Goal: Navigation & Orientation: Find specific page/section

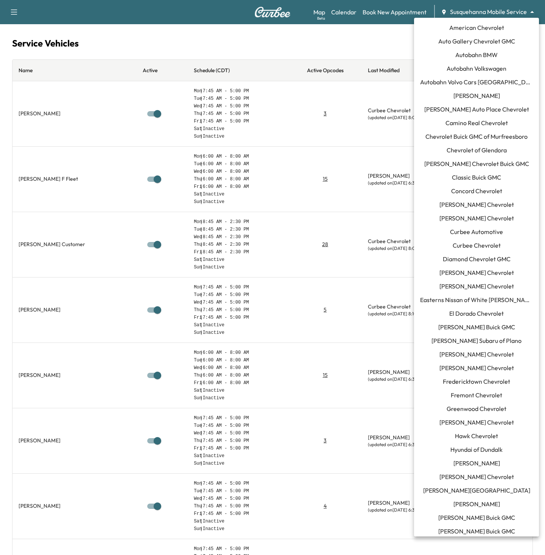
click at [474, 14] on body "Support Log Out Map Beta Calendar Book New Appointment Susquehanna Mobile Servi…" at bounding box center [272, 277] width 545 height 555
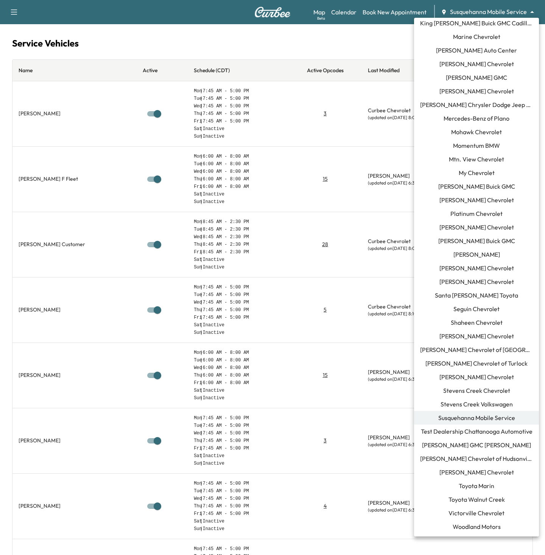
click at [484, 446] on span "[PERSON_NAME] GMC [PERSON_NAME]" at bounding box center [476, 445] width 109 height 9
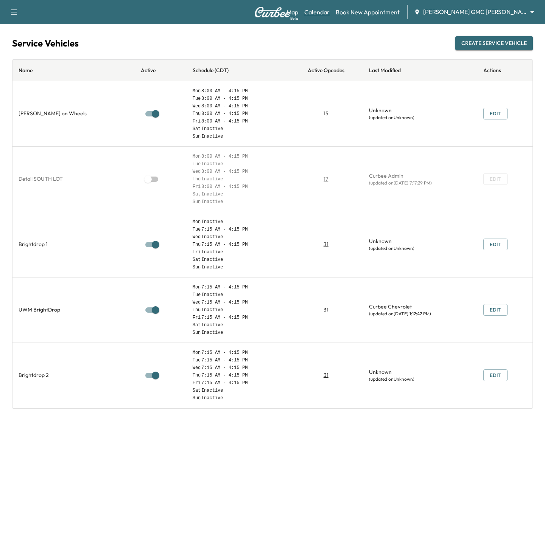
click at [329, 8] on link "Calendar" at bounding box center [316, 12] width 25 height 9
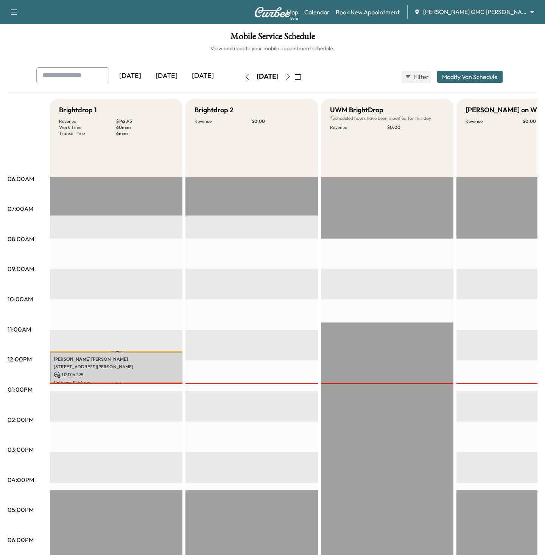
click at [174, 75] on div "[DATE]" at bounding box center [166, 75] width 36 height 17
click at [291, 76] on icon "button" at bounding box center [288, 77] width 6 height 6
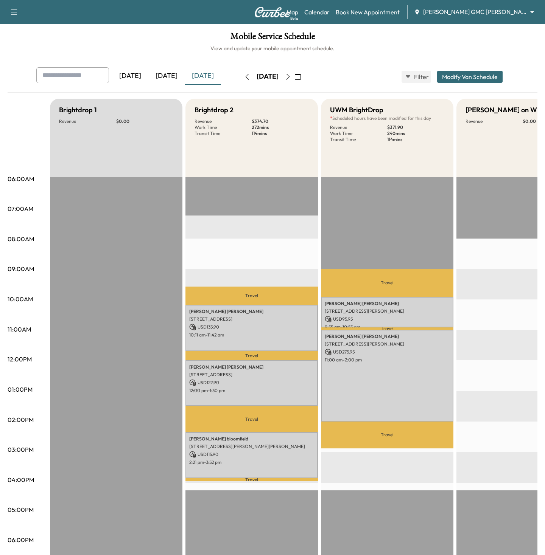
click at [291, 75] on icon "button" at bounding box center [288, 77] width 6 height 6
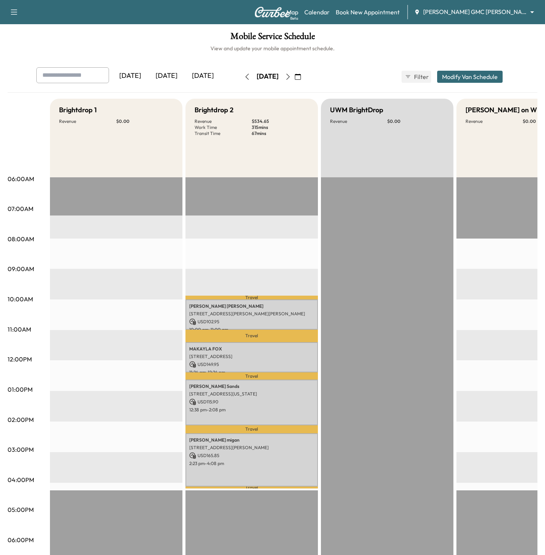
click at [460, 11] on body "Support Log Out Map Beta Calendar Book New Appointment [PERSON_NAME] GMC [PERSO…" at bounding box center [272, 277] width 545 height 555
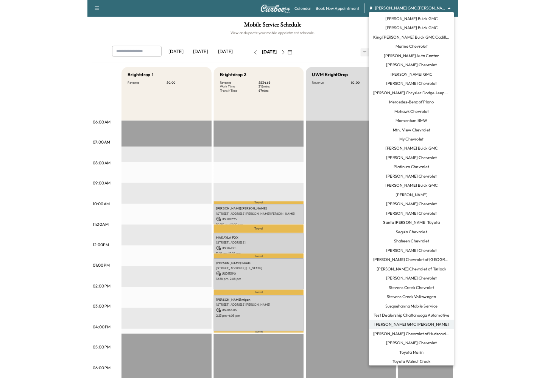
scroll to position [490, 0]
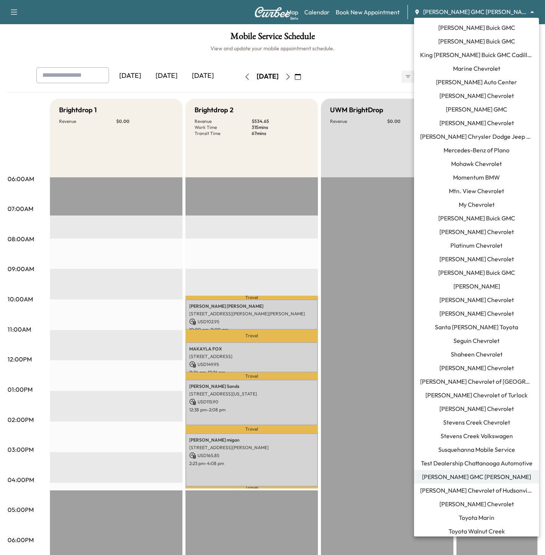
click at [469, 155] on li "Mercedes-Benz of Plano" at bounding box center [476, 150] width 125 height 14
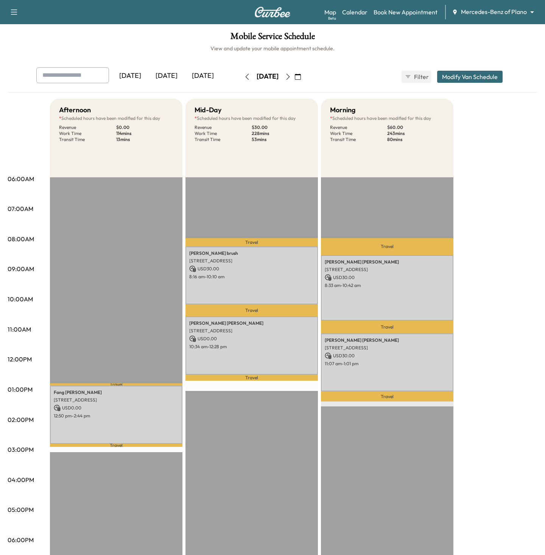
click at [166, 77] on div "[DATE]" at bounding box center [166, 75] width 36 height 17
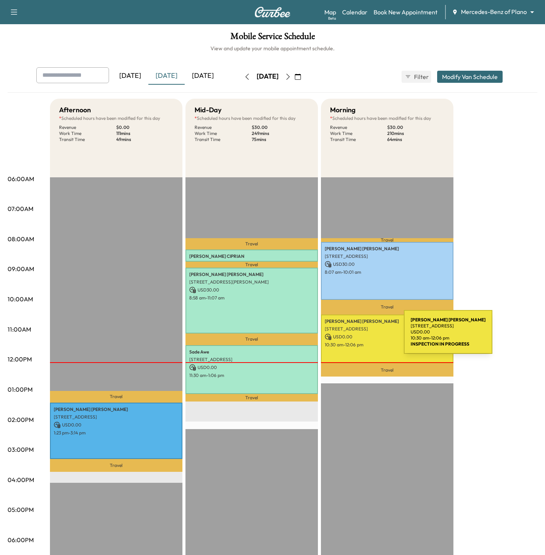
click at [347, 337] on p "USD 0.00" at bounding box center [387, 337] width 125 height 7
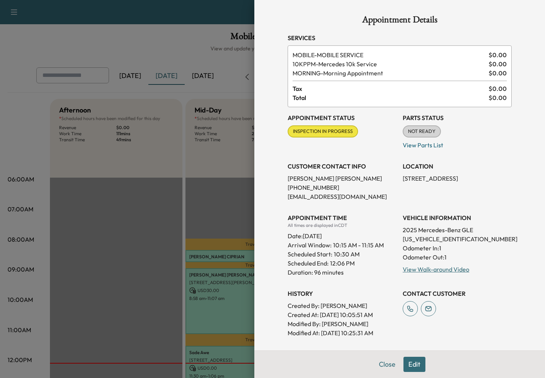
click at [194, 183] on div at bounding box center [272, 189] width 545 height 378
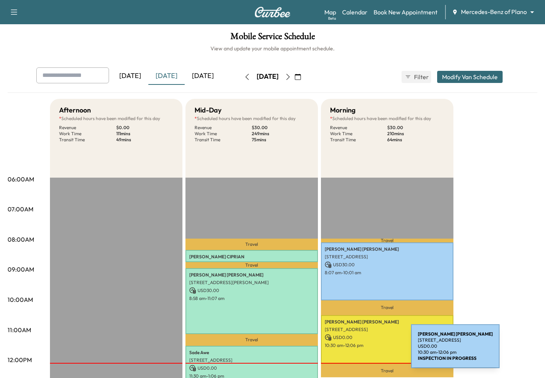
click at [354, 350] on div "[PERSON_NAME] [STREET_ADDRESS] USD 0.00 10:30 am - 12:06 pm" at bounding box center [387, 339] width 132 height 49
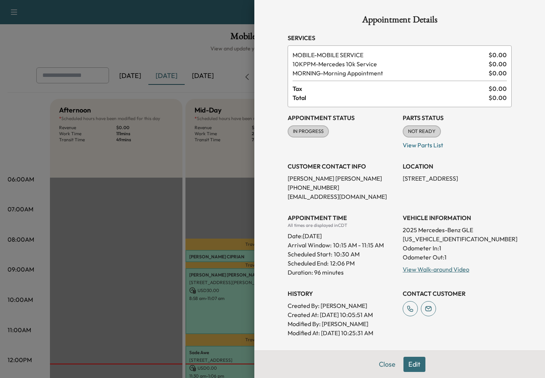
click at [134, 200] on div at bounding box center [272, 189] width 545 height 378
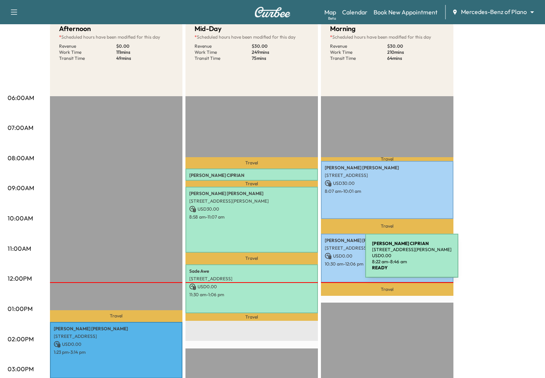
scroll to position [105, 0]
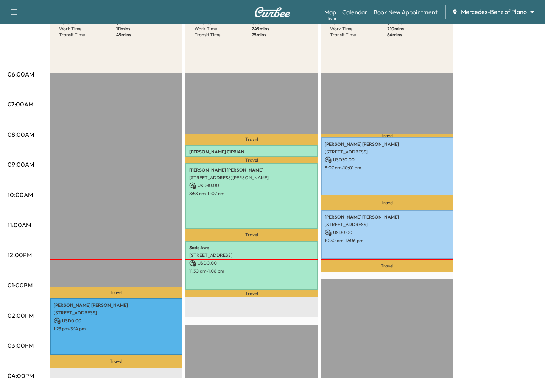
click at [470, 11] on body "Support Log Out Map Beta Calendar Book New Appointment Mercedes-Benz of Plano *…" at bounding box center [272, 84] width 545 height 378
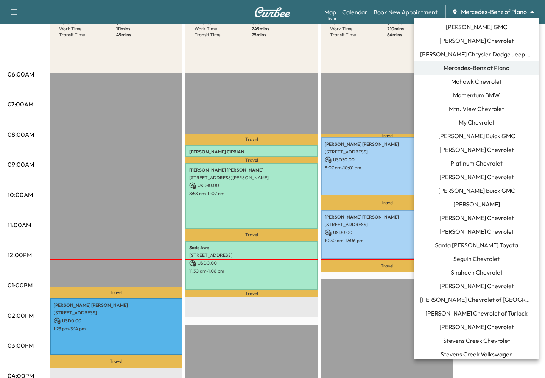
scroll to position [700, 0]
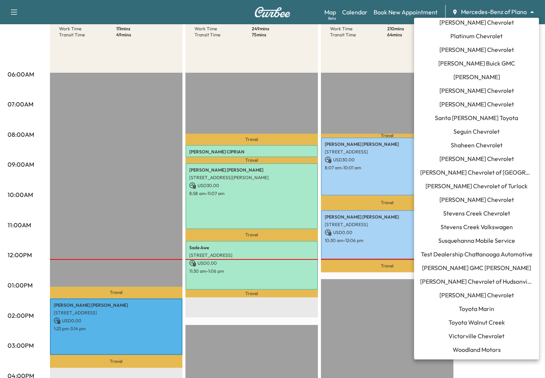
click at [469, 236] on span "Susquehanna Mobile Service" at bounding box center [476, 240] width 77 height 9
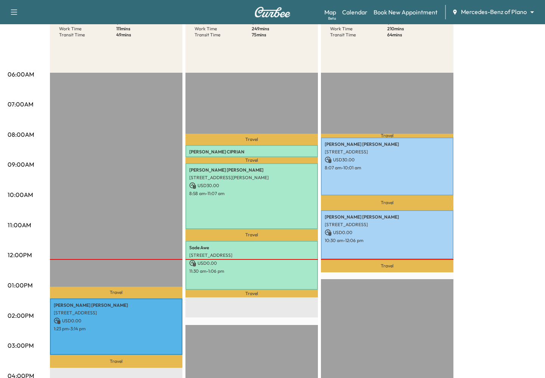
scroll to position [0, 0]
